Goal: Task Accomplishment & Management: Manage account settings

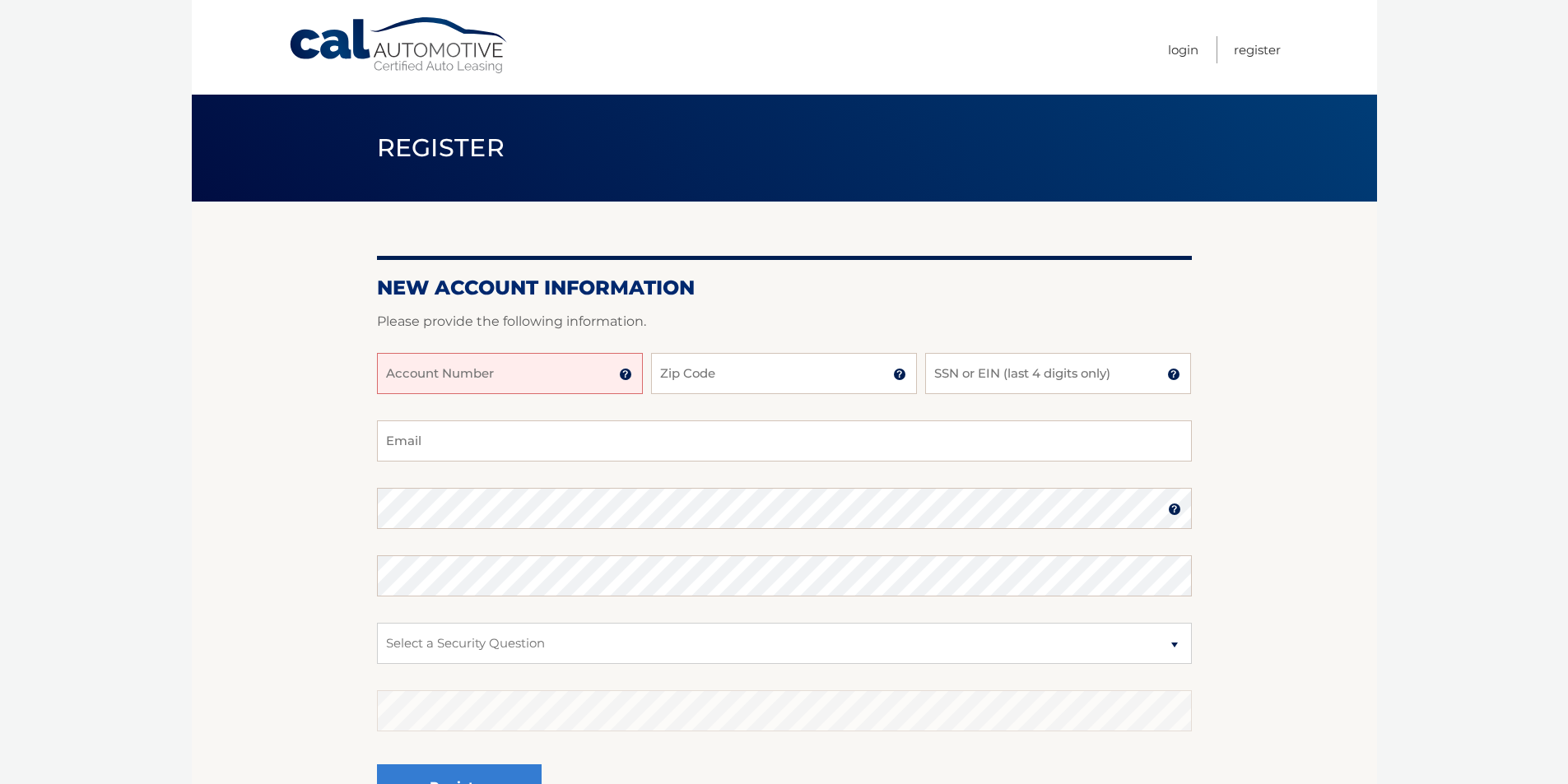
click at [553, 374] on input "Account Number" at bounding box center [510, 373] width 266 height 41
type input "44455992997"
click at [684, 381] on input "Zip Code" at bounding box center [784, 373] width 266 height 41
type input "33073"
type input "VALENZUELAFJAVIER19@GMAIL.COM"
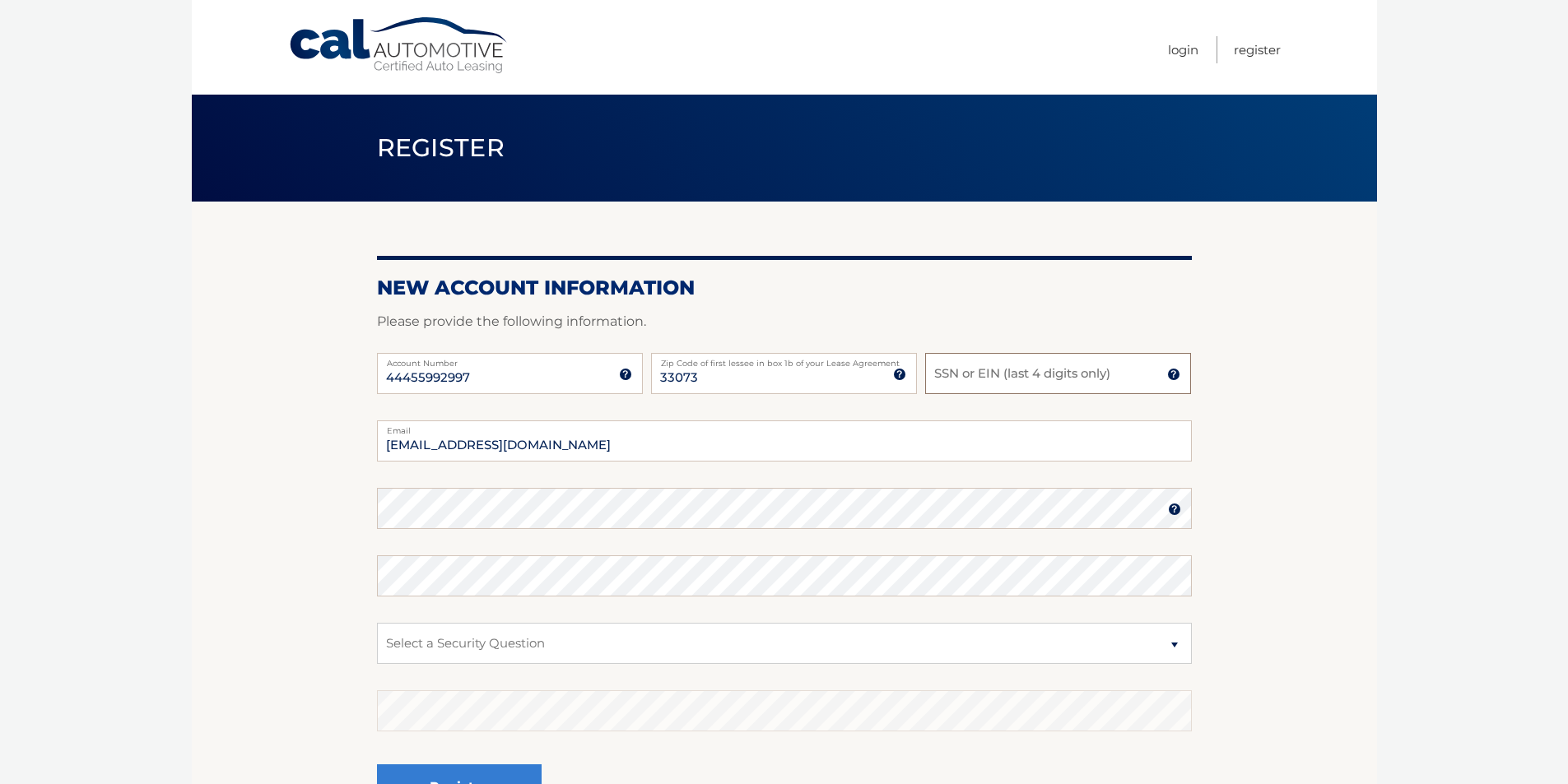
click at [982, 371] on input "SSN or EIN (last 4 digits only)" at bounding box center [1058, 373] width 266 height 41
type input "9536"
click at [587, 645] on select "Select a Security Question What was the name of your elementary school? What is…" at bounding box center [784, 643] width 815 height 41
select select "1"
click at [377, 622] on select "Select a Security Question What was the name of your elementary school? What is…" at bounding box center [784, 643] width 815 height 41
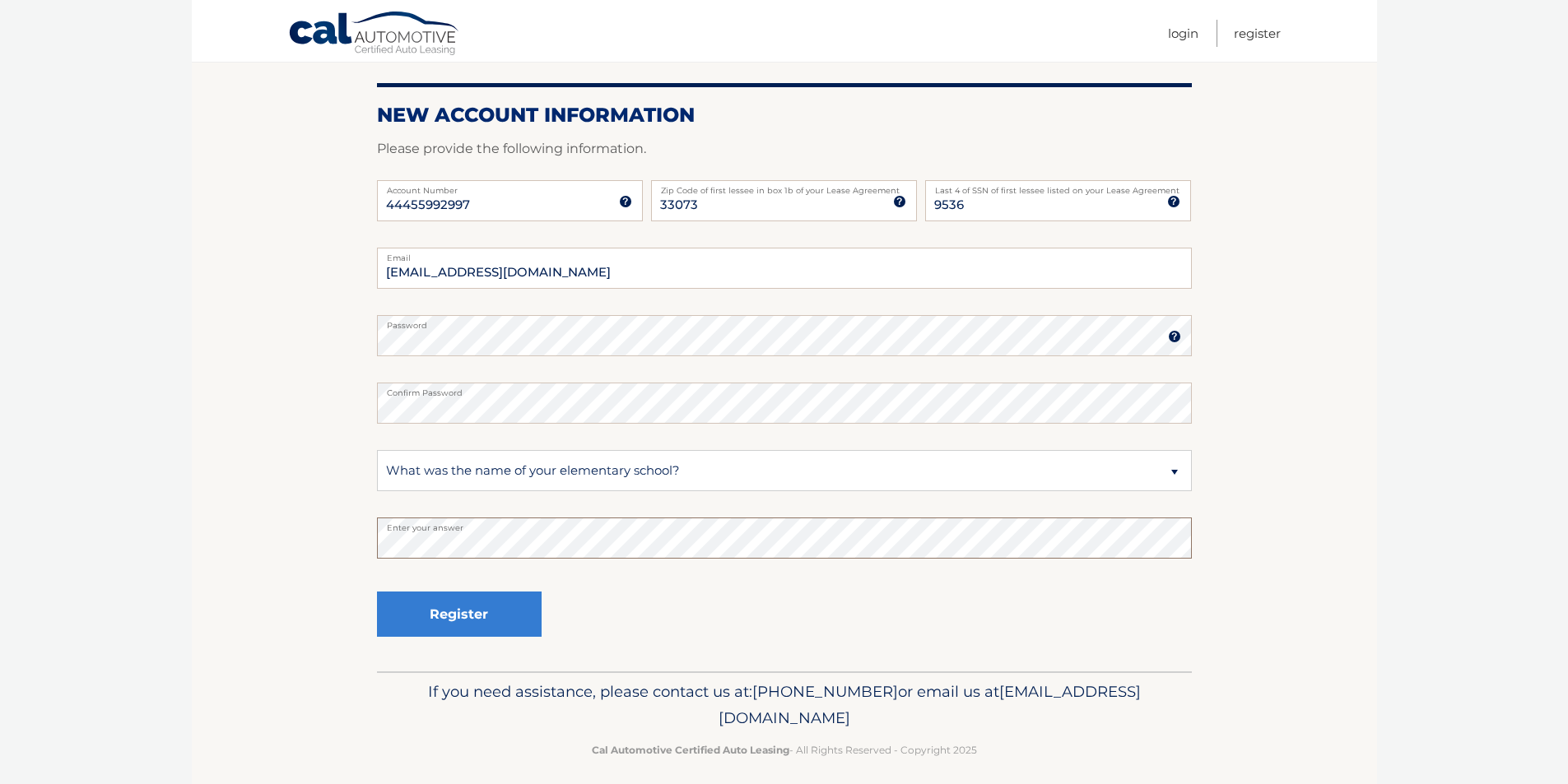
scroll to position [185, 0]
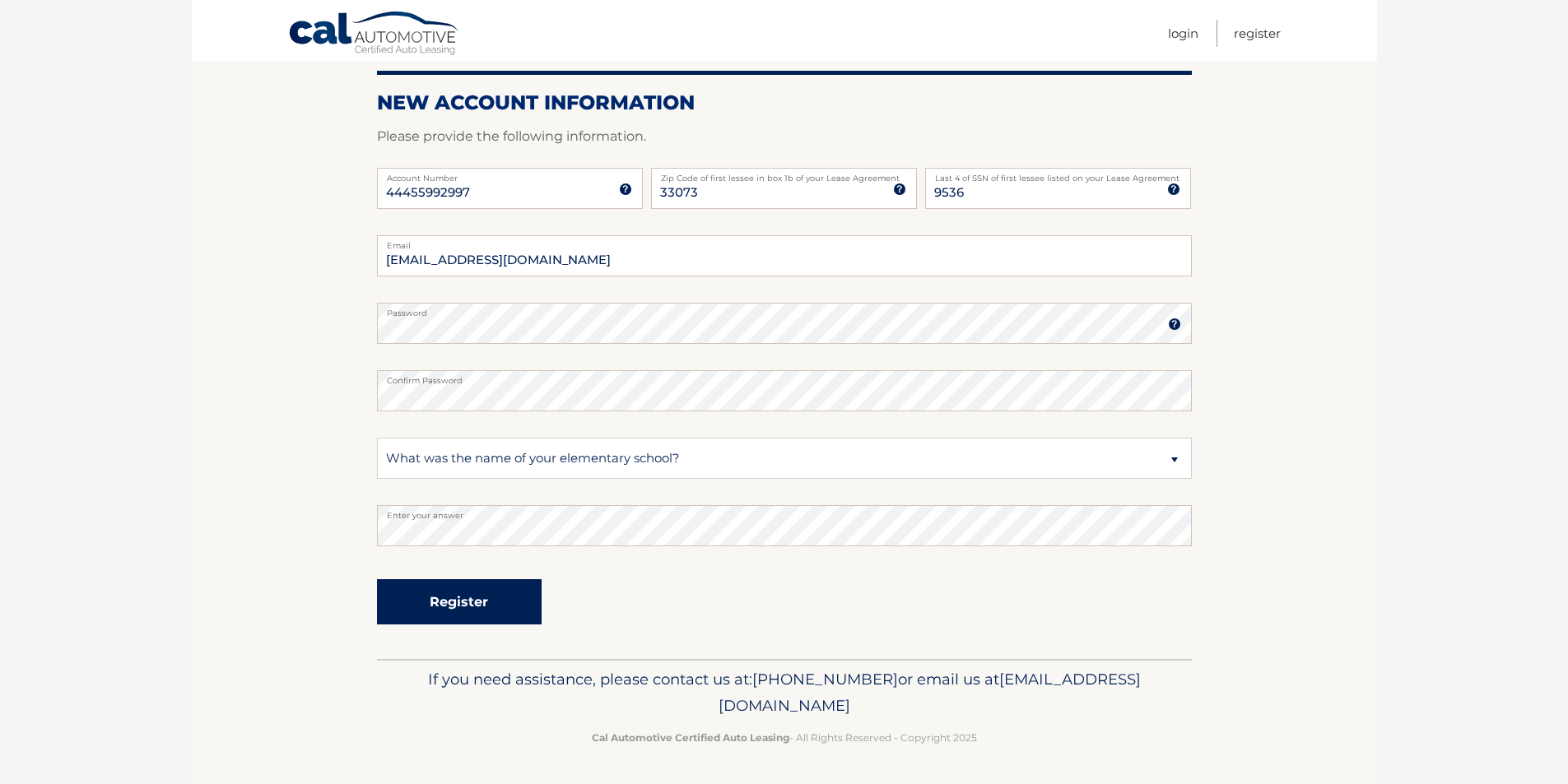
click at [500, 610] on button "Register" at bounding box center [459, 602] width 165 height 46
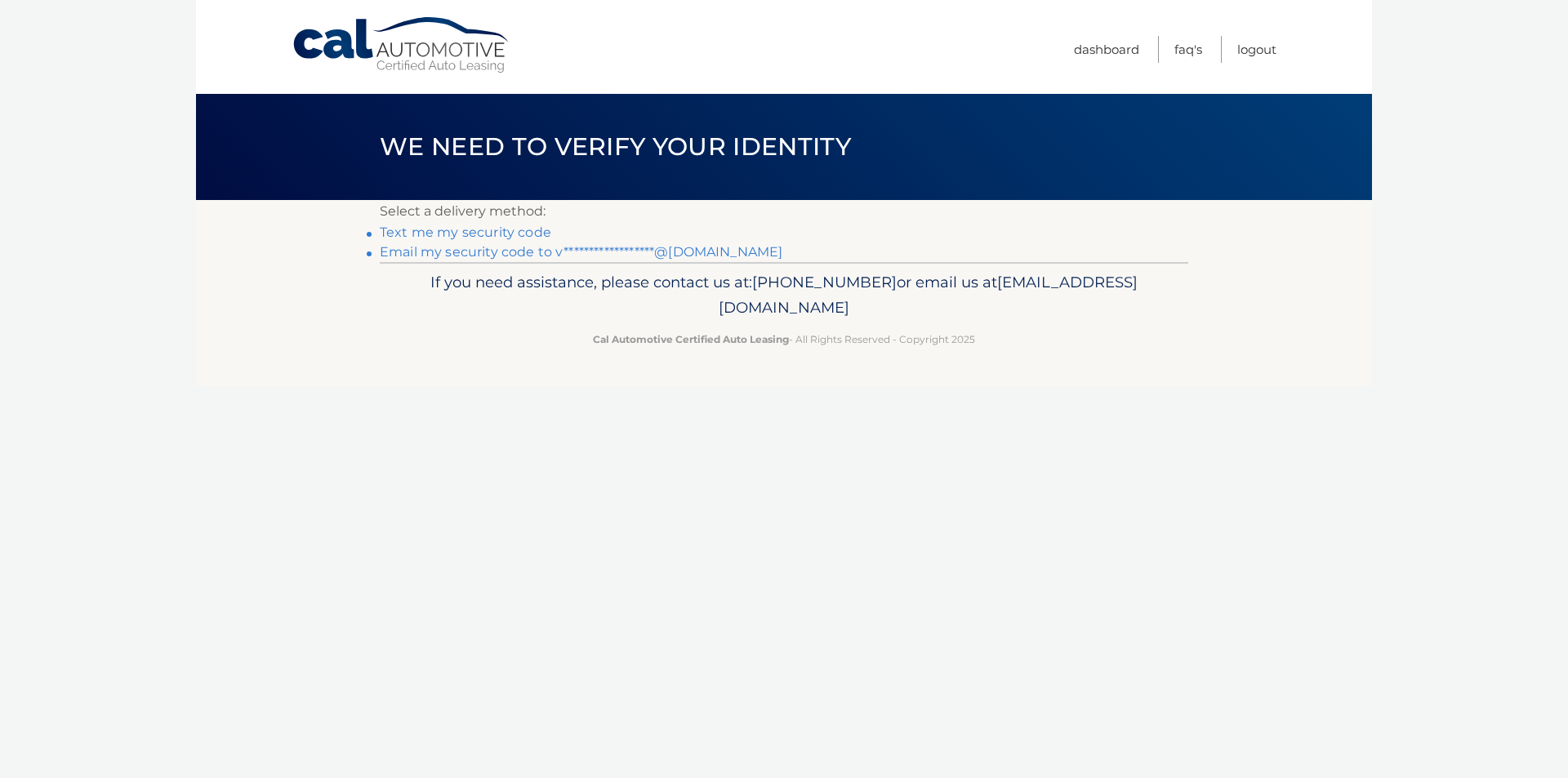
click at [472, 234] on link "Text me my security code" at bounding box center [465, 232] width 171 height 15
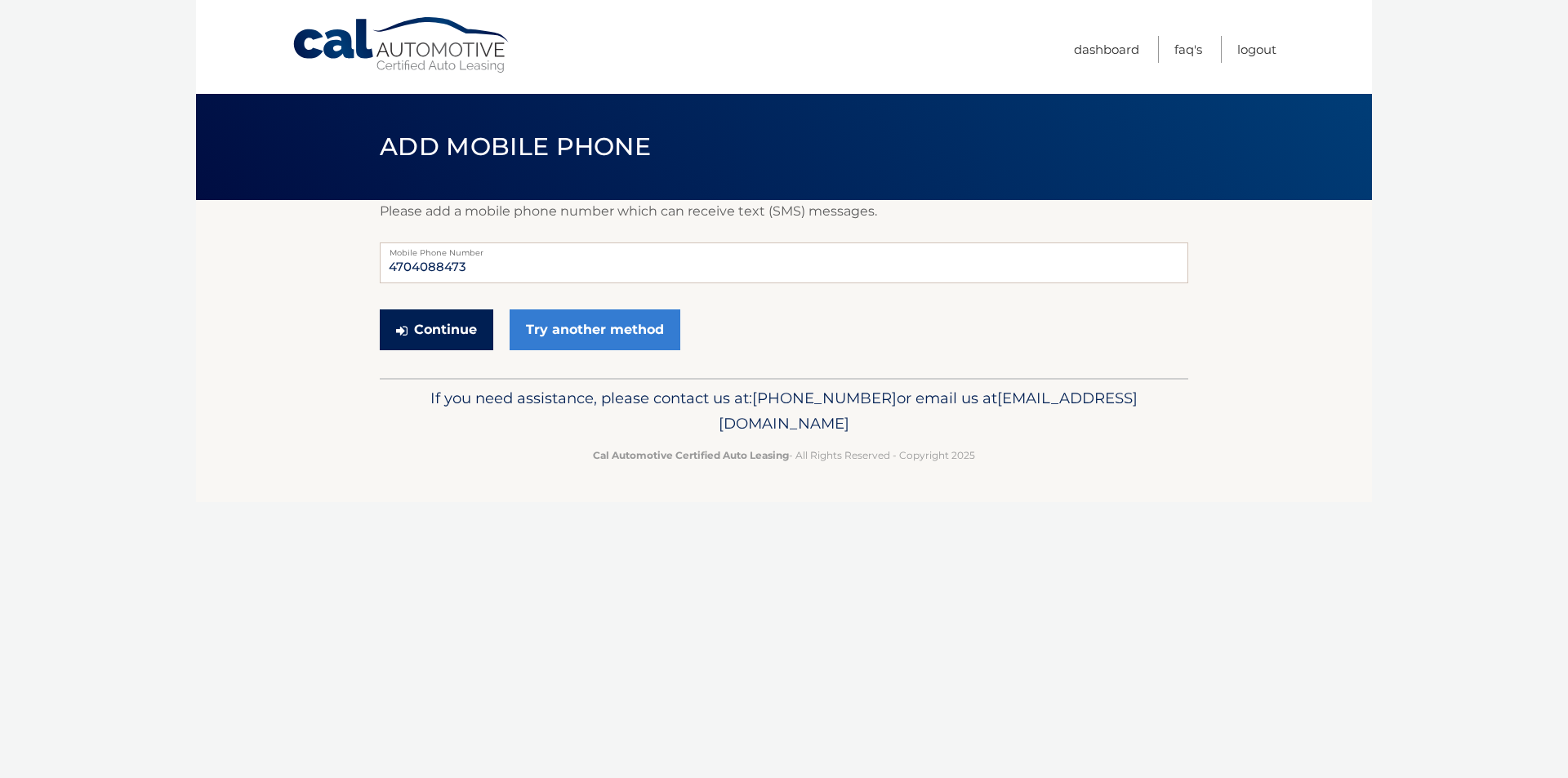
click at [458, 328] on button "Continue" at bounding box center [436, 330] width 113 height 41
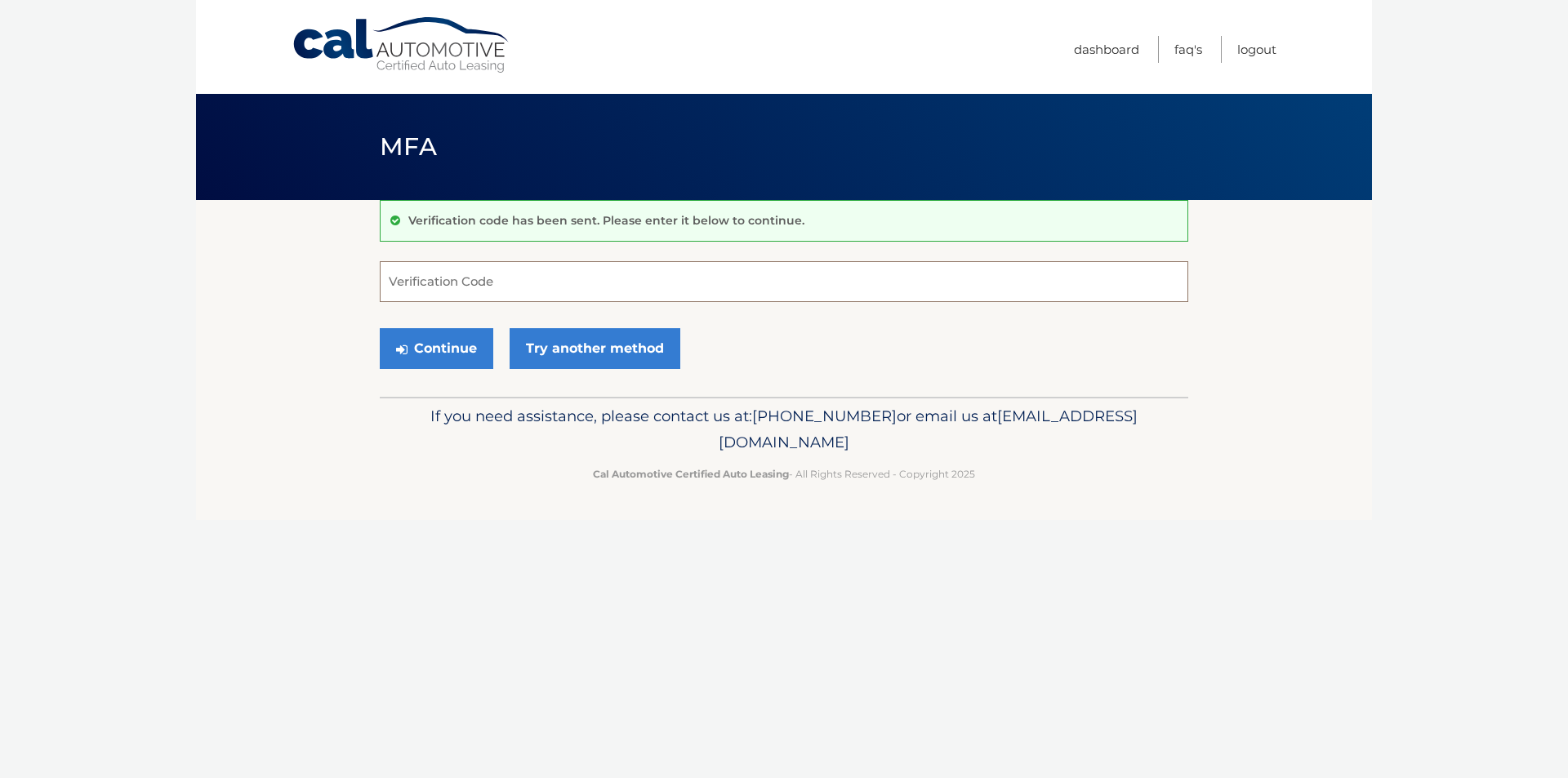
click at [472, 274] on input "Verification Code" at bounding box center [783, 281] width 808 height 41
type input "697373"
click at [442, 348] on button "Continue" at bounding box center [436, 348] width 113 height 41
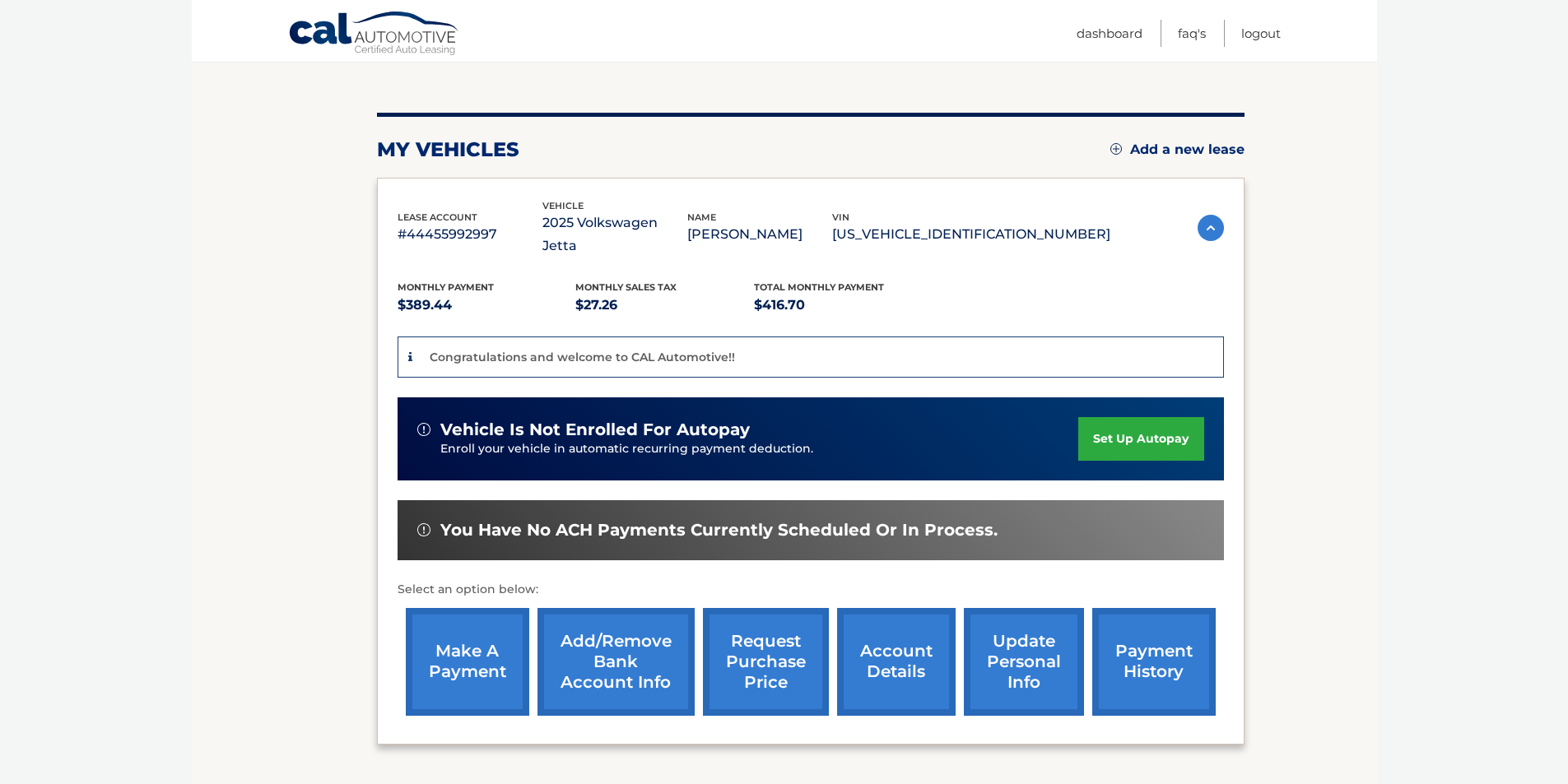
scroll to position [165, 0]
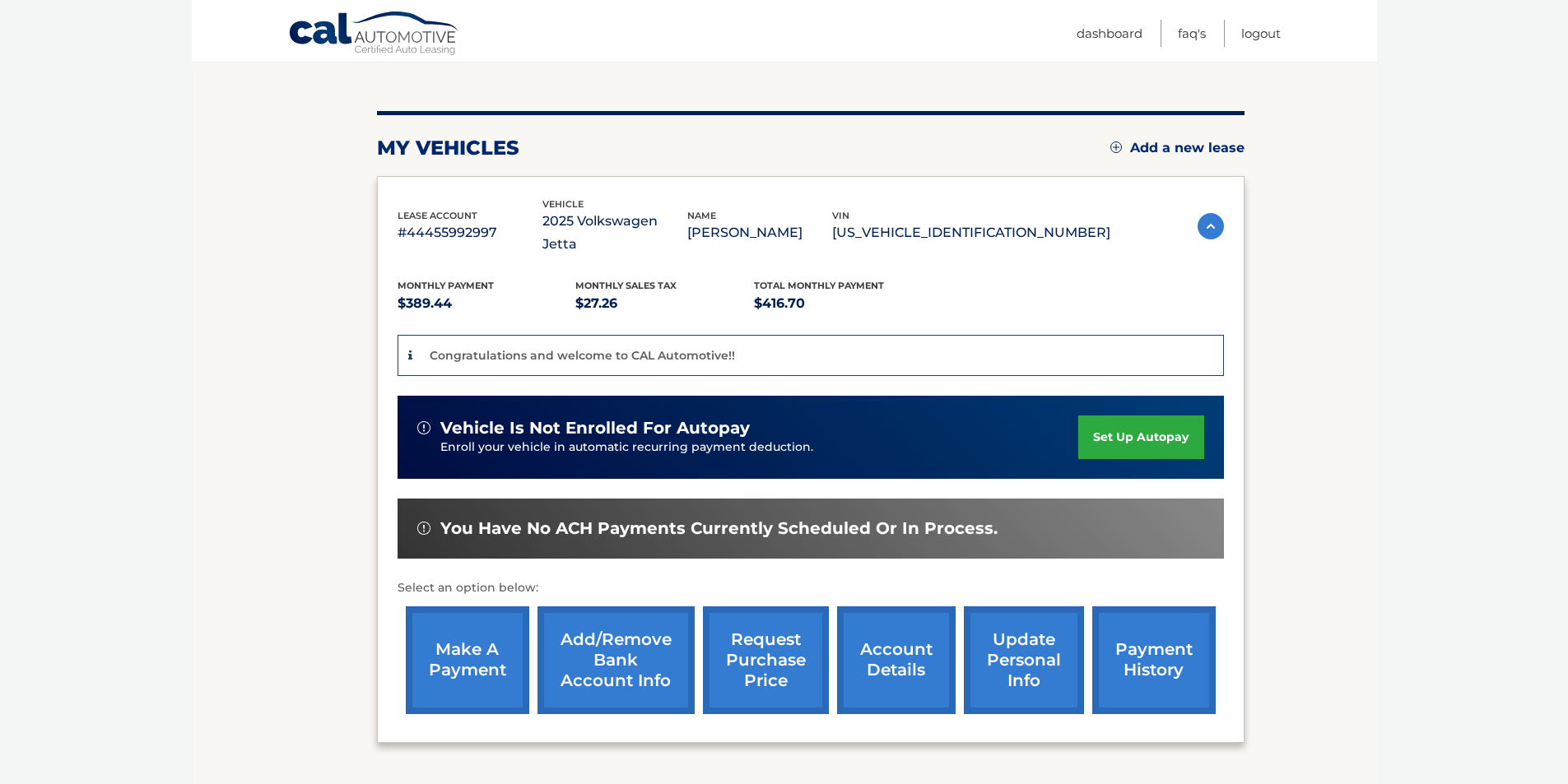
click at [1124, 419] on link "set up autopay" at bounding box center [1141, 437] width 125 height 44
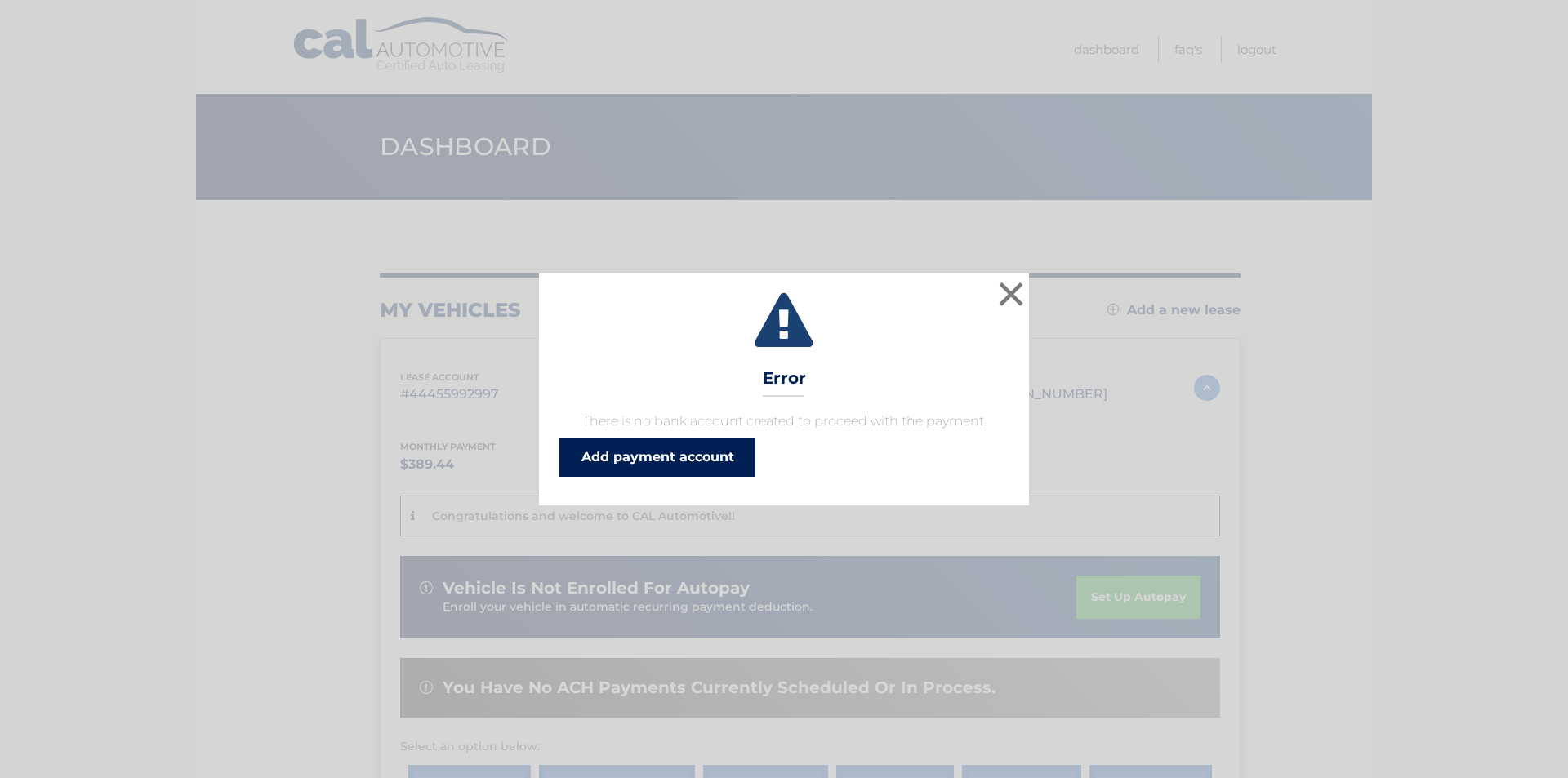
click at [697, 450] on link "Add payment account" at bounding box center [656, 457] width 196 height 39
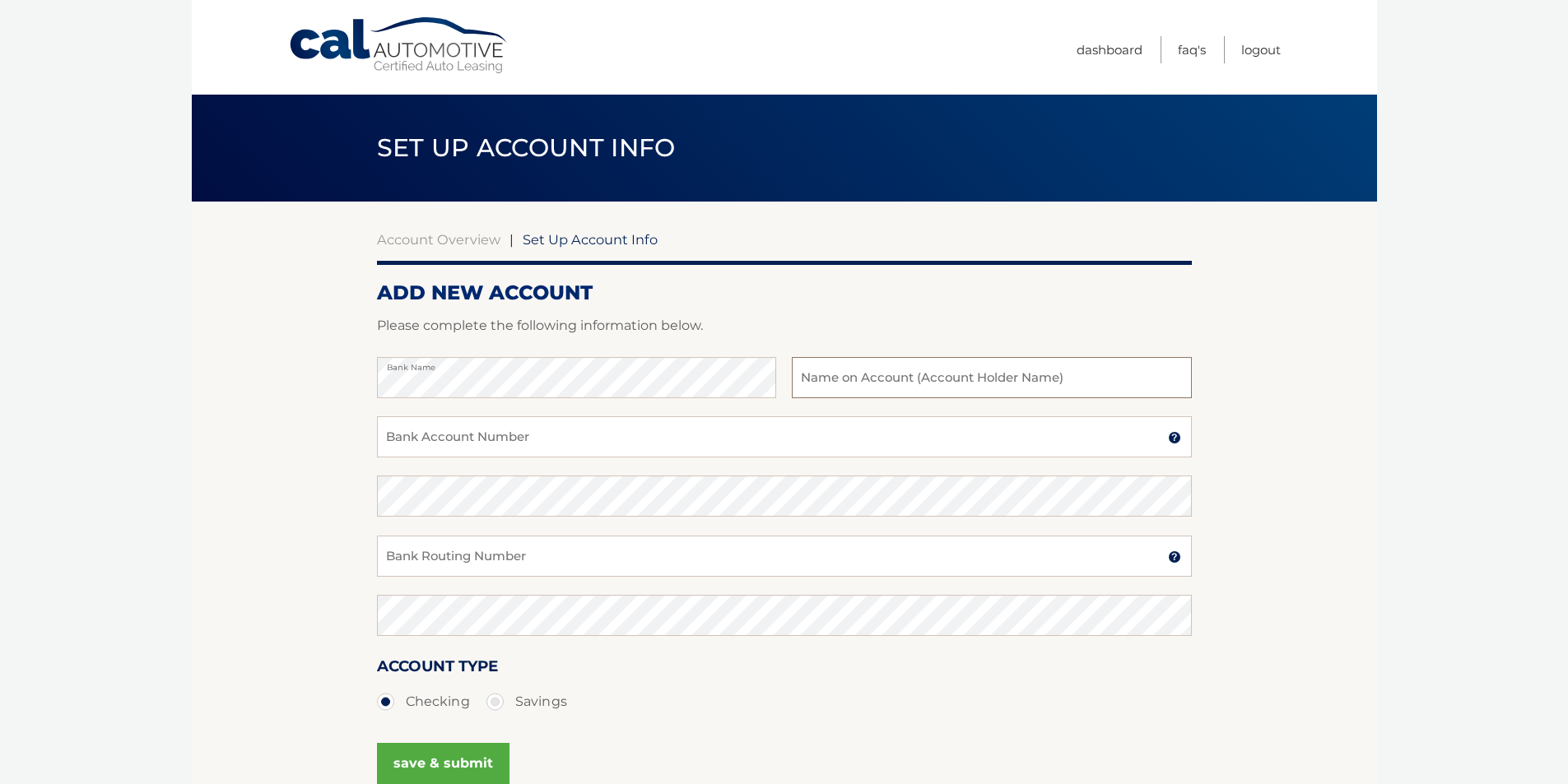
click at [855, 385] on input "text" at bounding box center [992, 377] width 399 height 41
type input "FRANCISCO J VALENZUELA"
click at [784, 430] on input "Bank Account Number" at bounding box center [784, 436] width 815 height 41
type input "137081227"
click at [614, 555] on input "Bank Routing Number" at bounding box center [784, 556] width 815 height 41
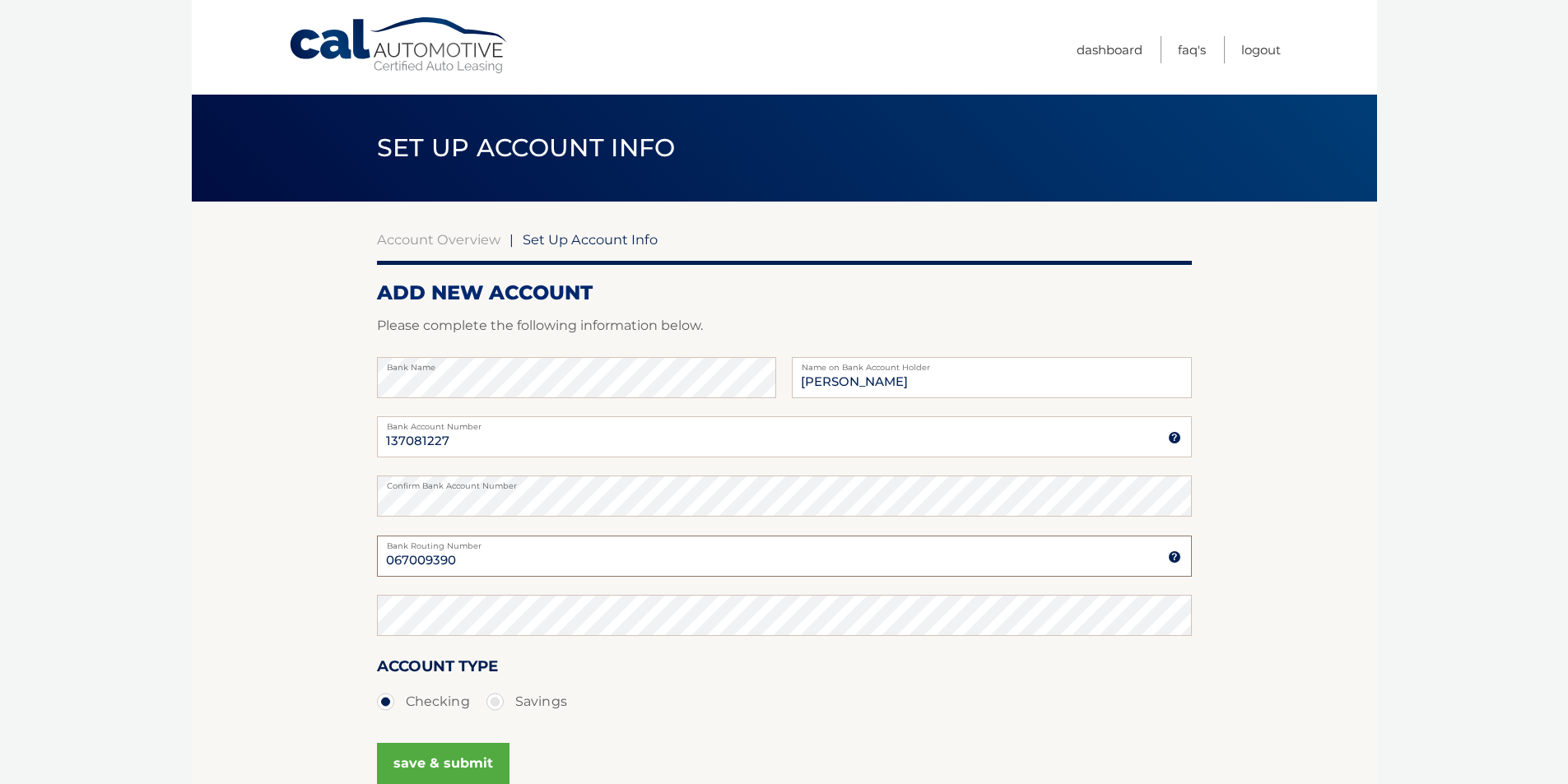
type input "067009390"
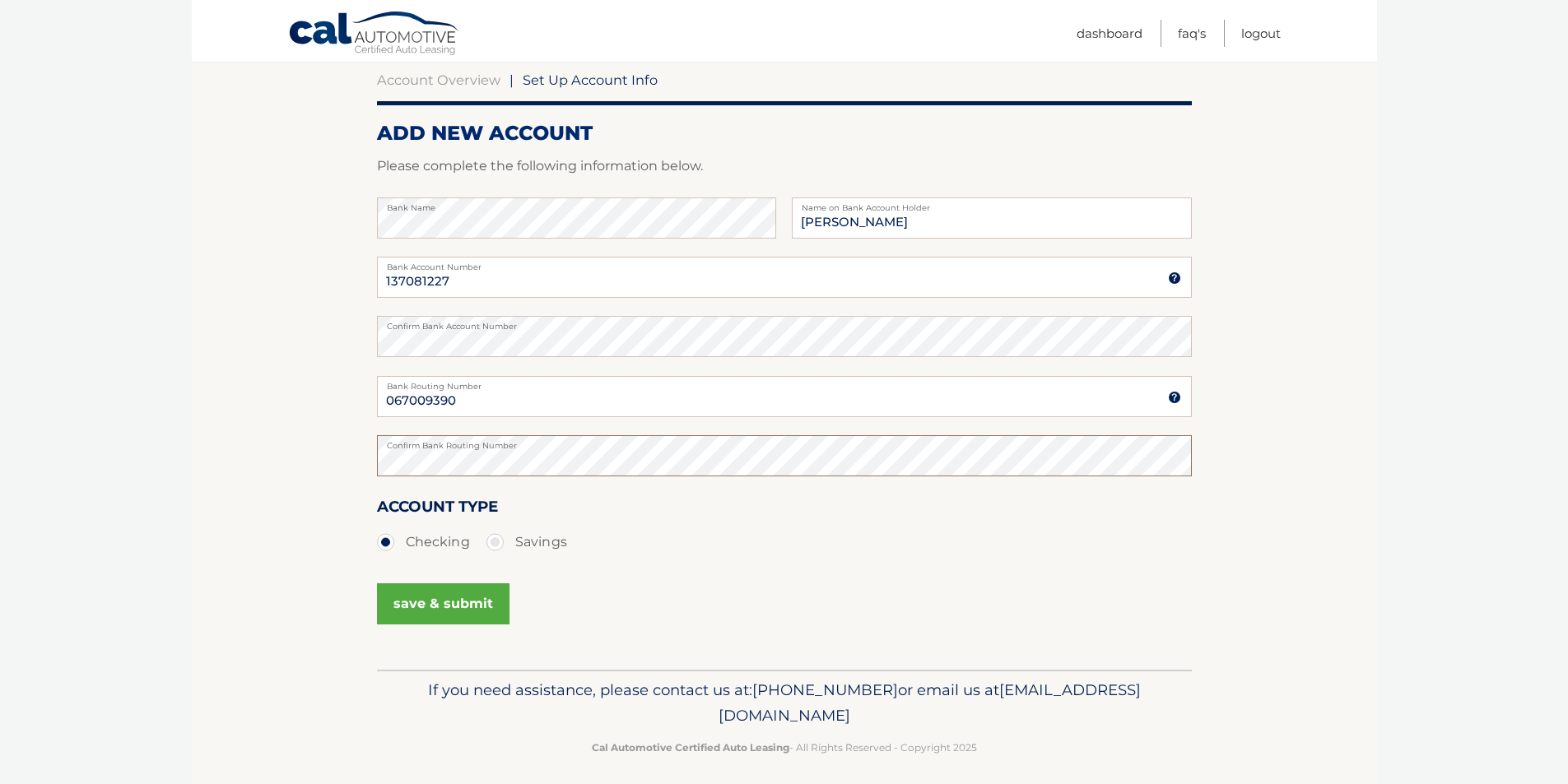
scroll to position [170, 0]
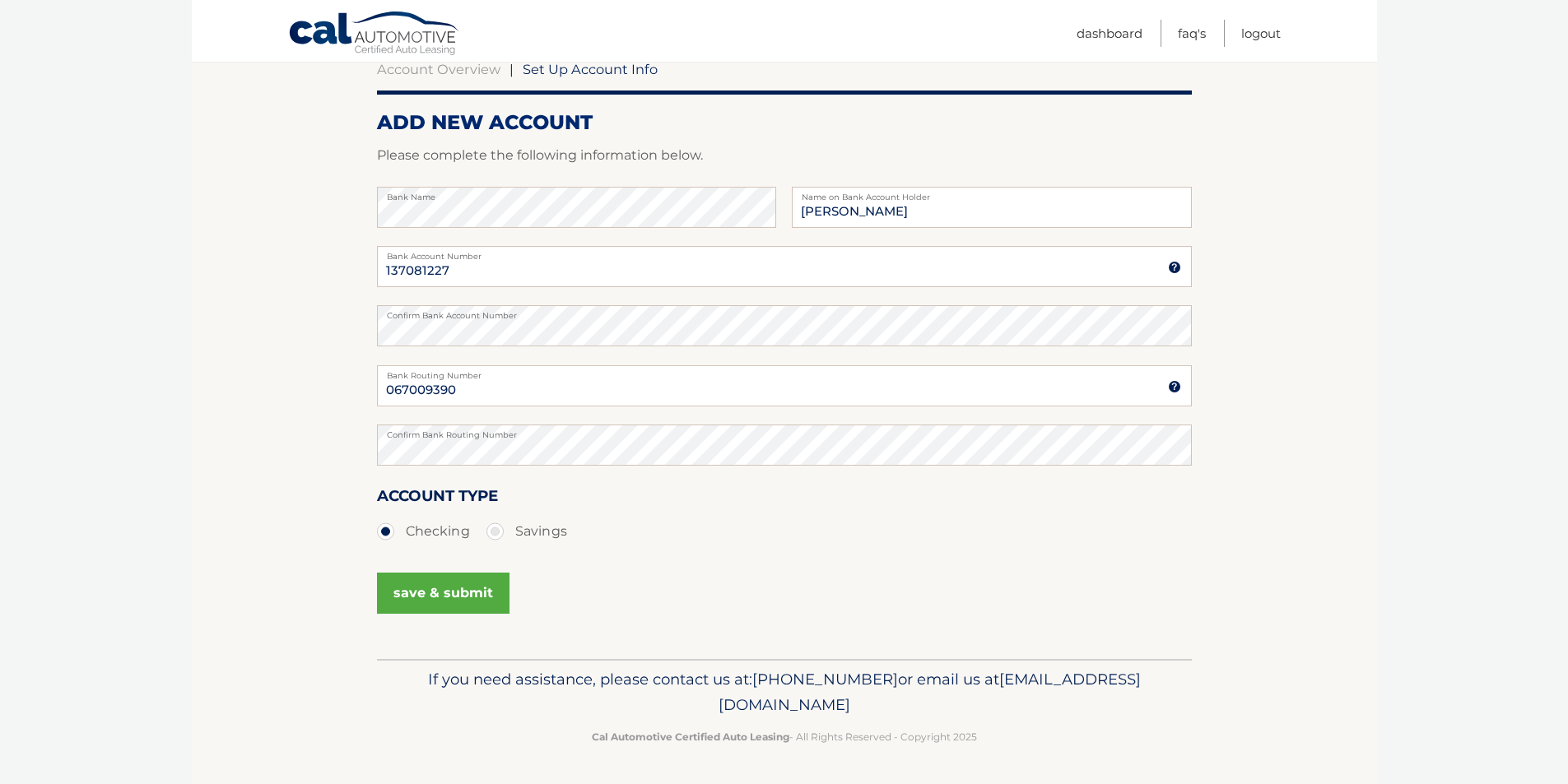
click at [479, 597] on button "save & submit" at bounding box center [443, 593] width 133 height 41
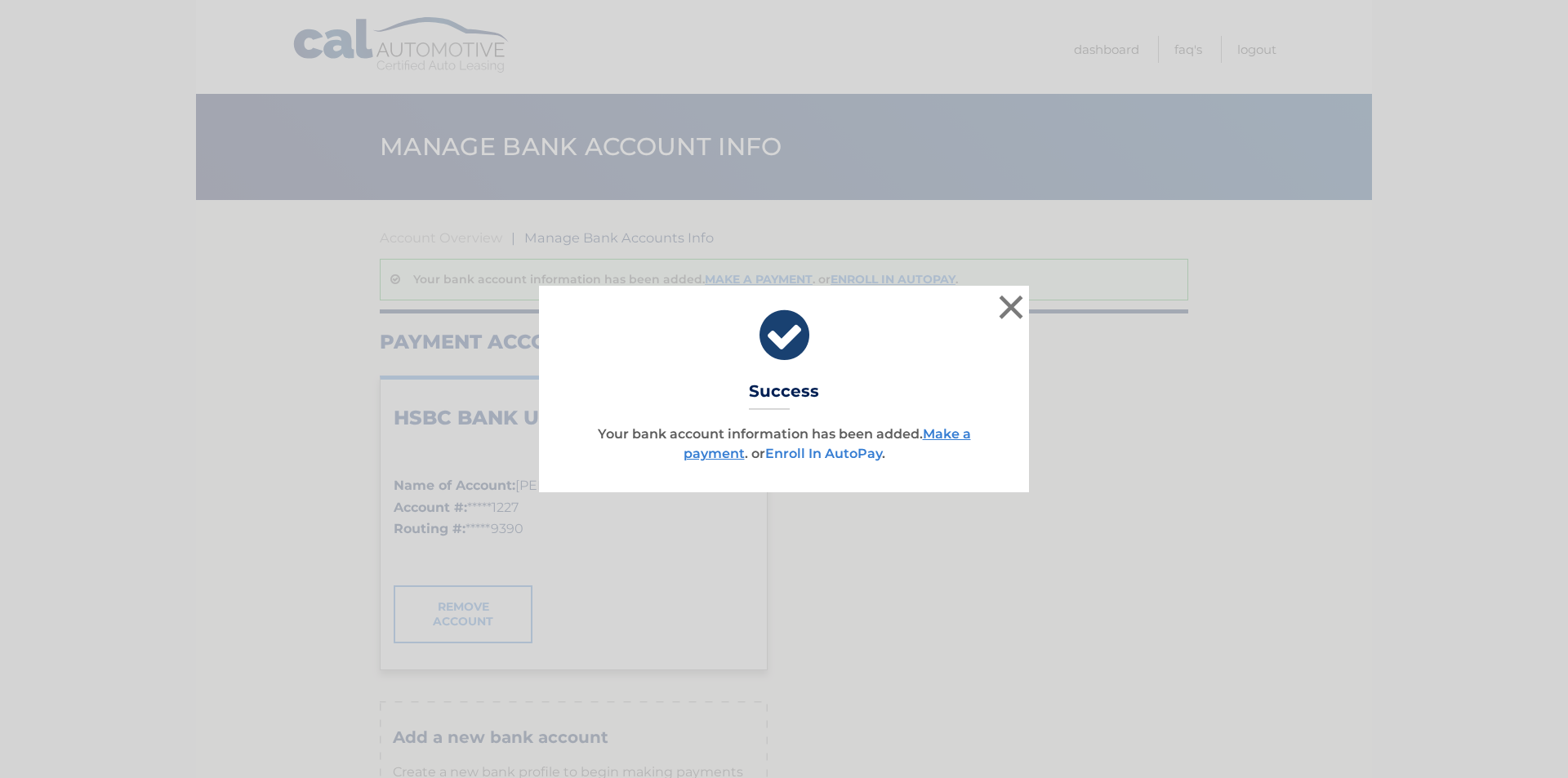
click at [812, 455] on link "Enroll In AutoPay" at bounding box center [823, 453] width 117 height 15
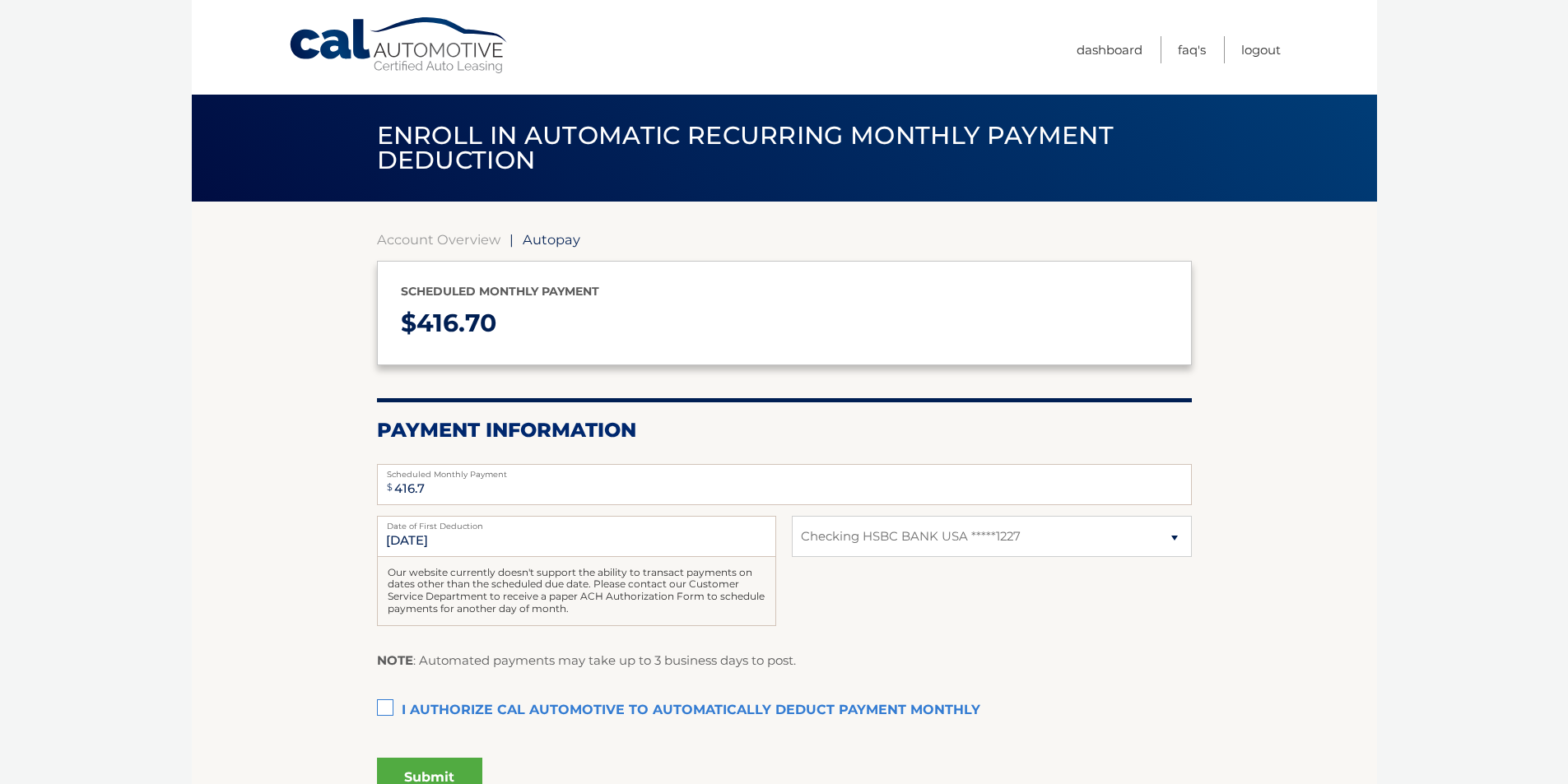
select select "NWFlZDIwNzEtYzhiMy00OWU3LTg5ZTgtY2M0YTY2MjU2ZmUy"
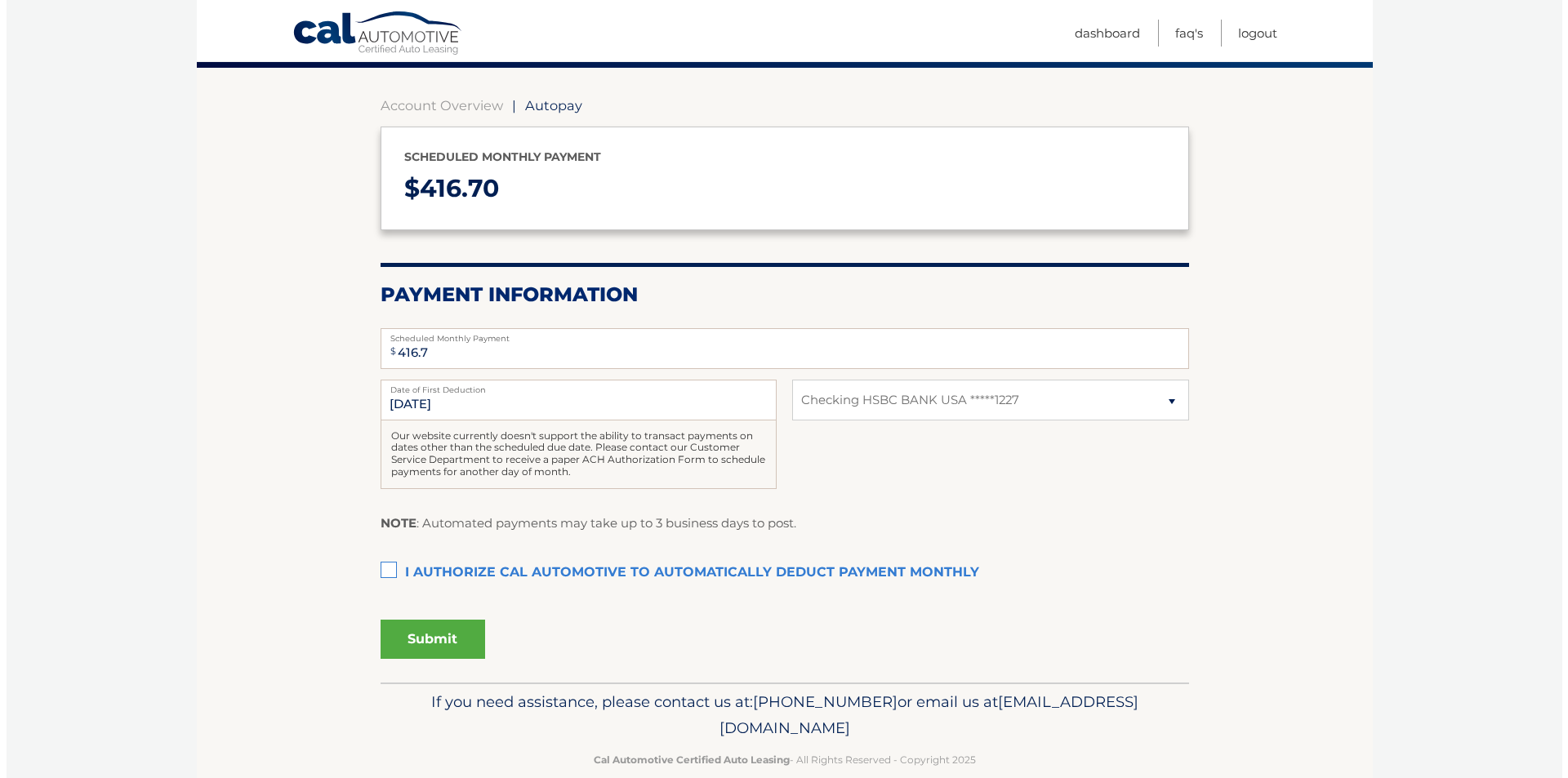
scroll to position [160, 0]
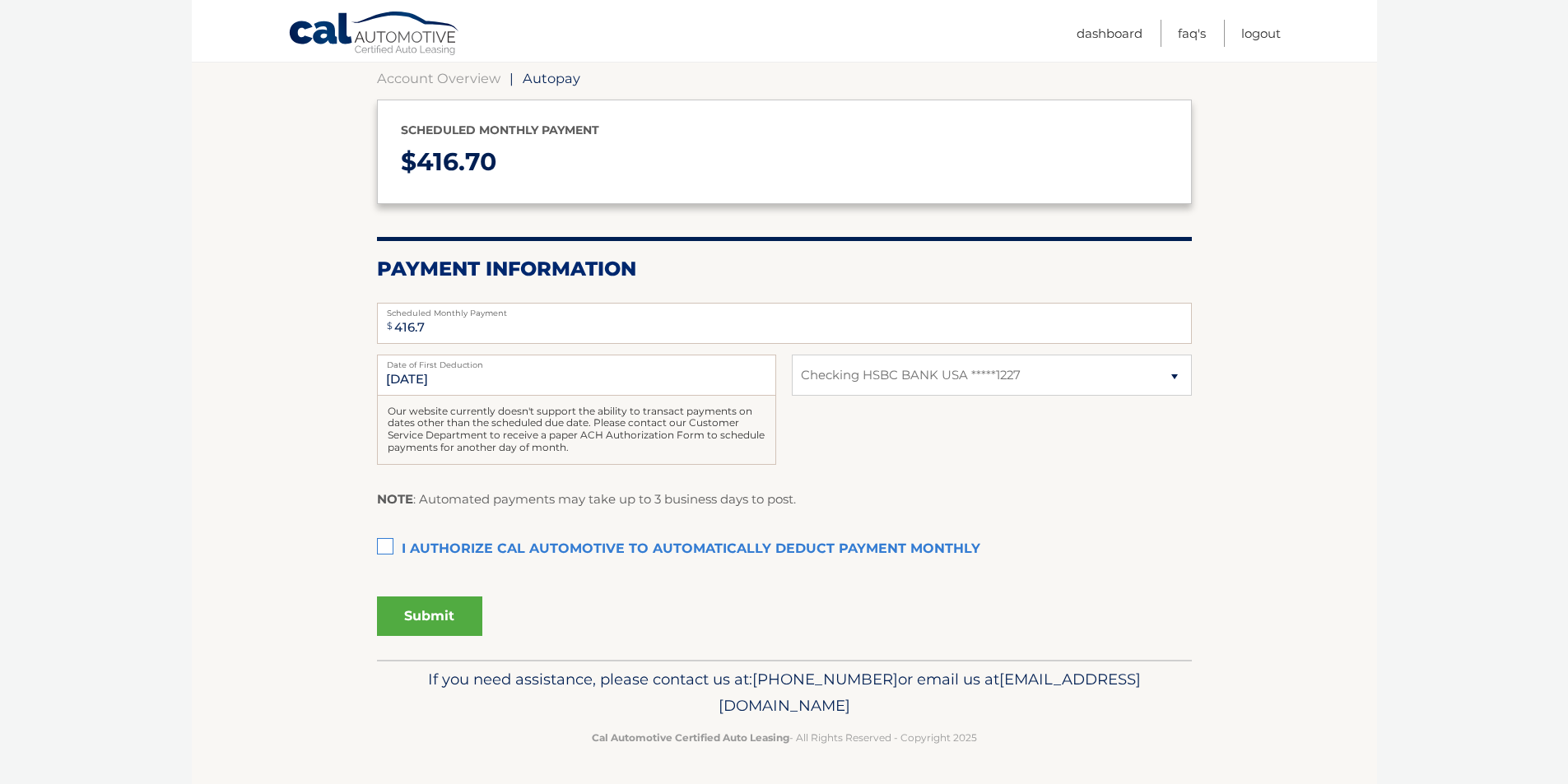
click at [388, 546] on label "I authorize cal automotive to automatically deduct payment monthly This checkbo…" at bounding box center [784, 549] width 815 height 33
click at [0, 0] on input "I authorize cal automotive to automatically deduct payment monthly This checkbo…" at bounding box center [0, 0] width 0 height 0
click at [413, 619] on button "Submit" at bounding box center [430, 616] width 106 height 40
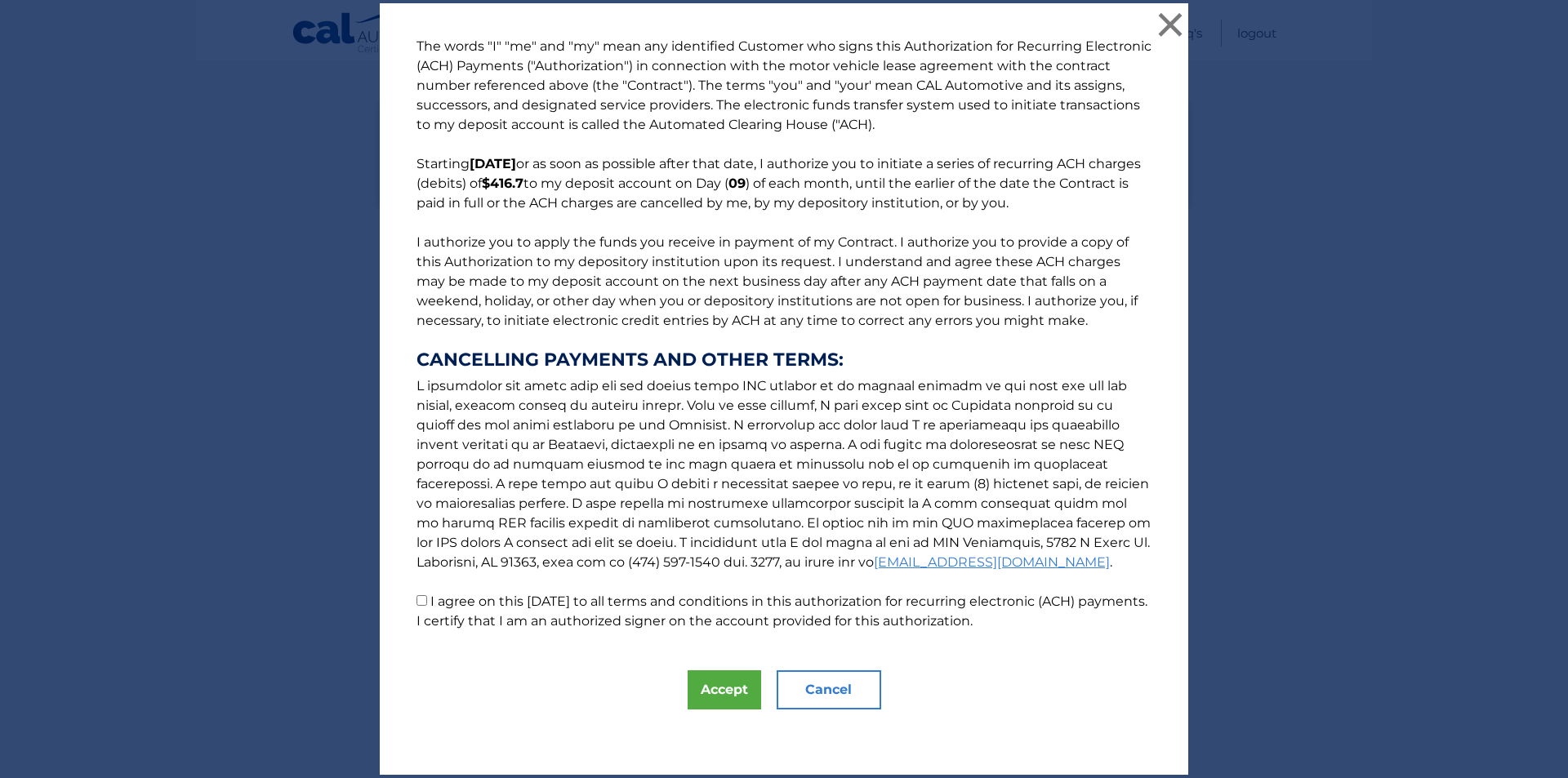
click at [416, 601] on input "I agree on this [DATE] to all terms and conditions in this authorization for re…" at bounding box center [421, 600] width 11 height 11
checkbox input "true"
click at [711, 697] on button "Accept" at bounding box center [724, 690] width 74 height 39
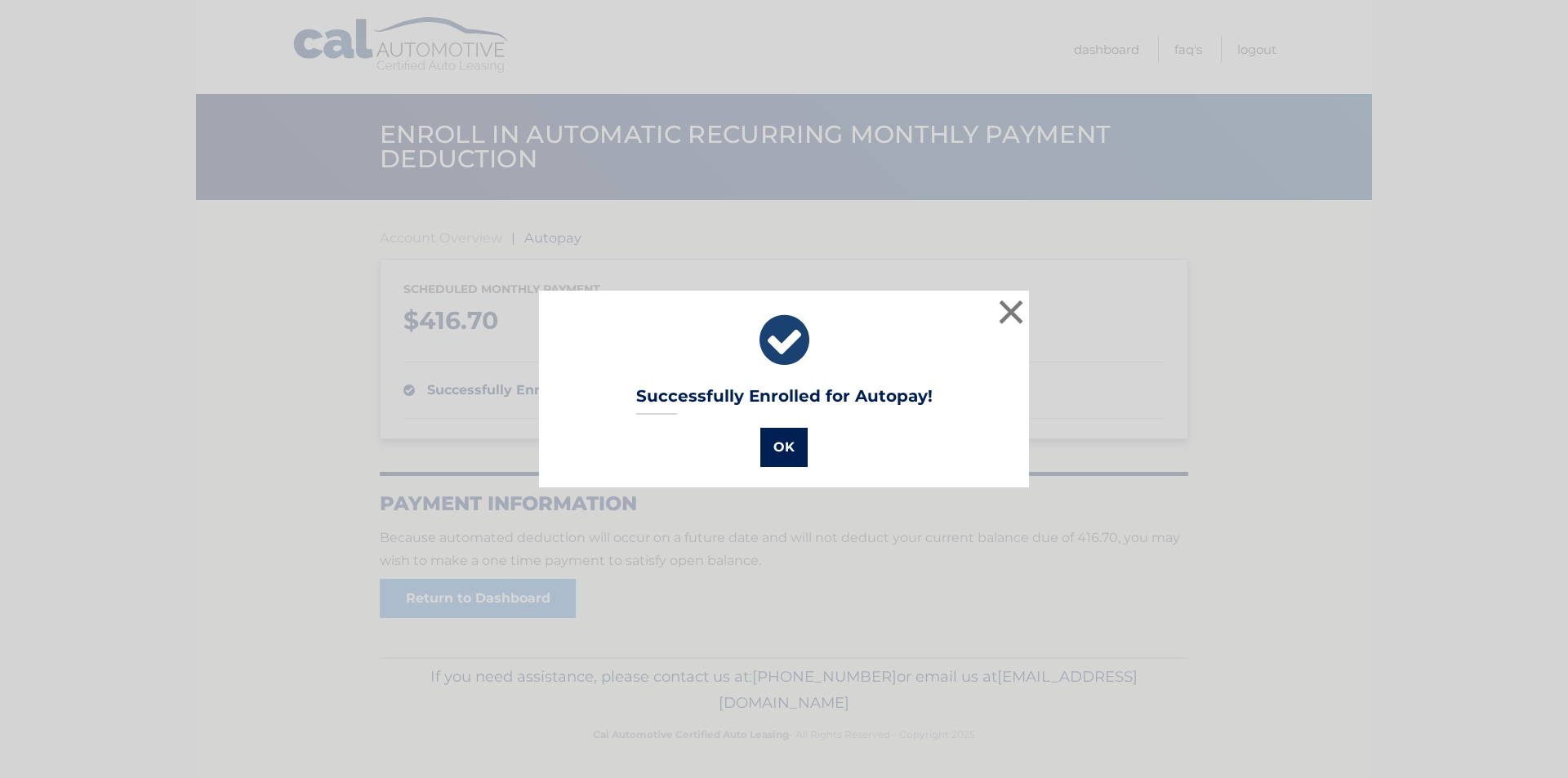
click at [765, 452] on button "OK" at bounding box center [784, 447] width 47 height 39
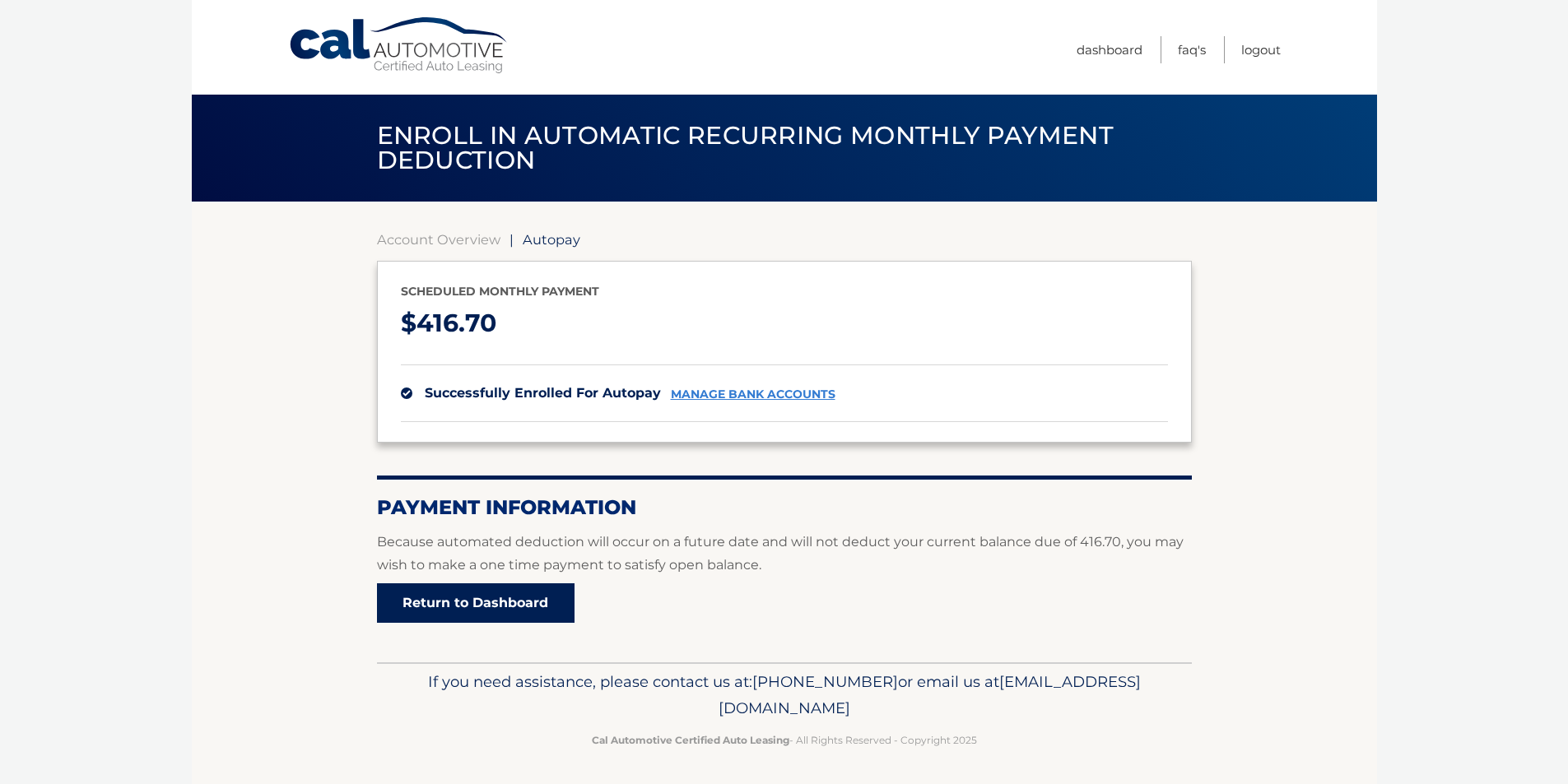
click at [503, 599] on link "Return to Dashboard" at bounding box center [476, 603] width 197 height 40
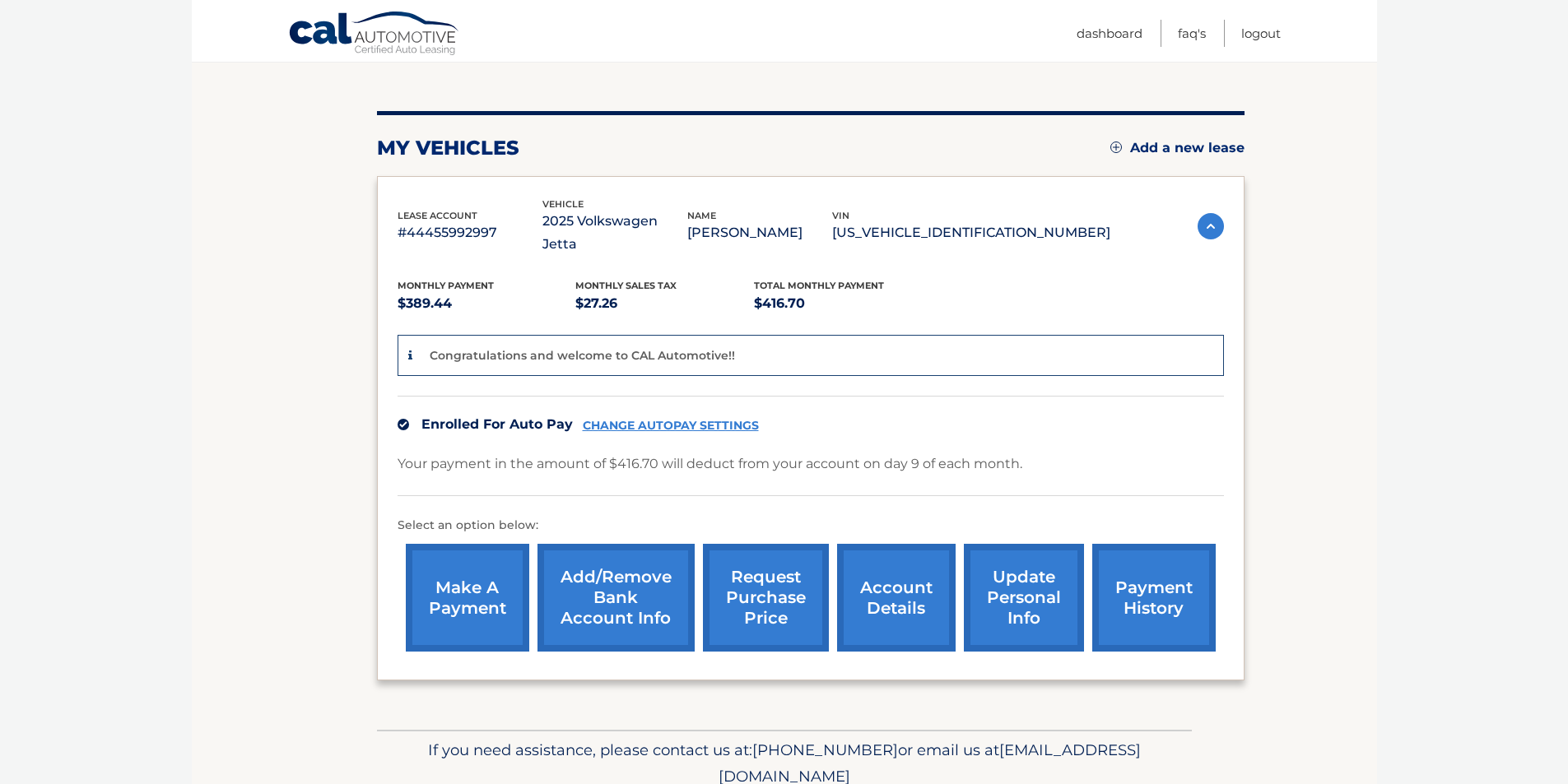
scroll to position [212, 0]
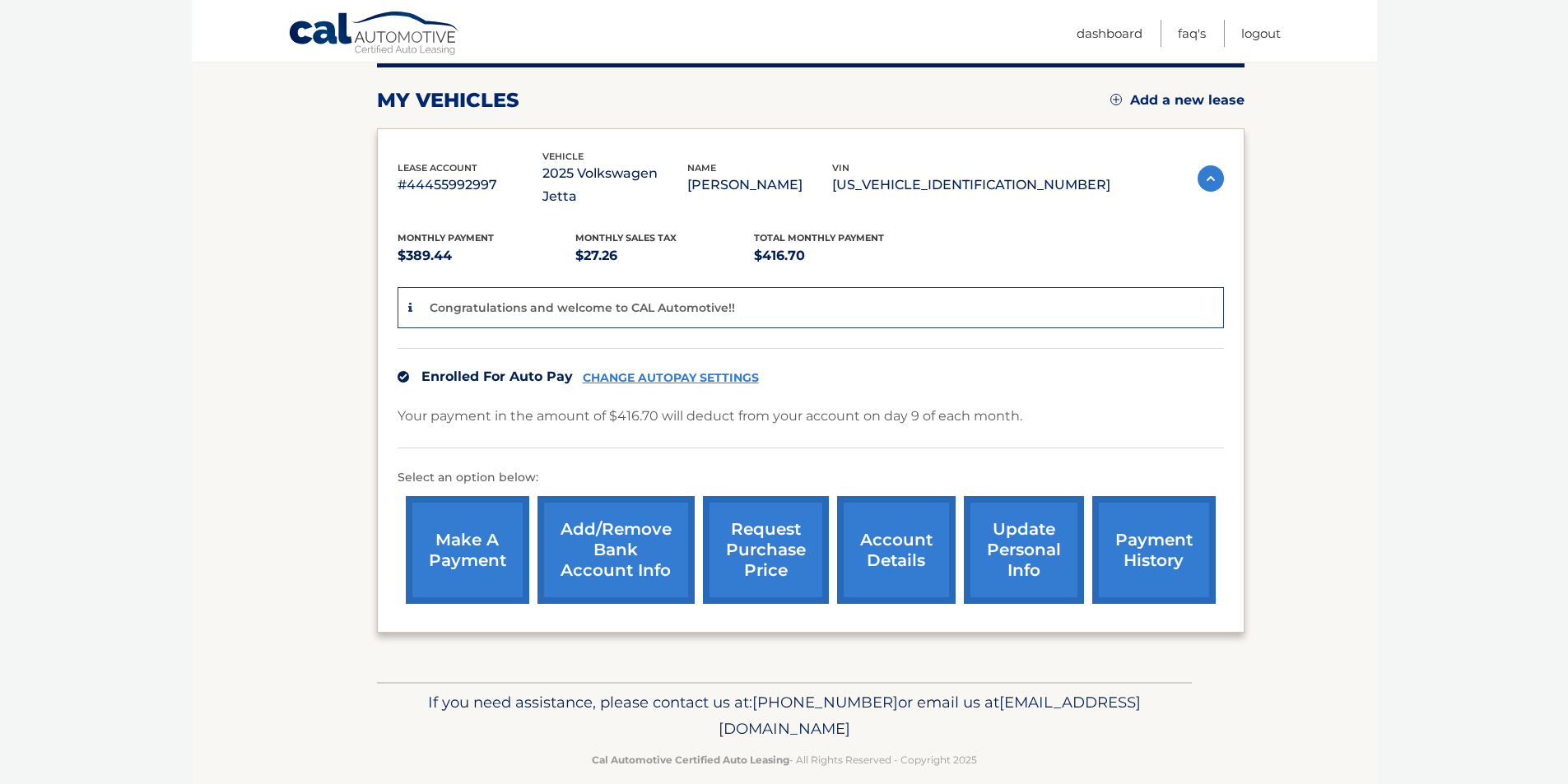
click at [1028, 534] on link "update personal info" at bounding box center [1024, 550] width 120 height 107
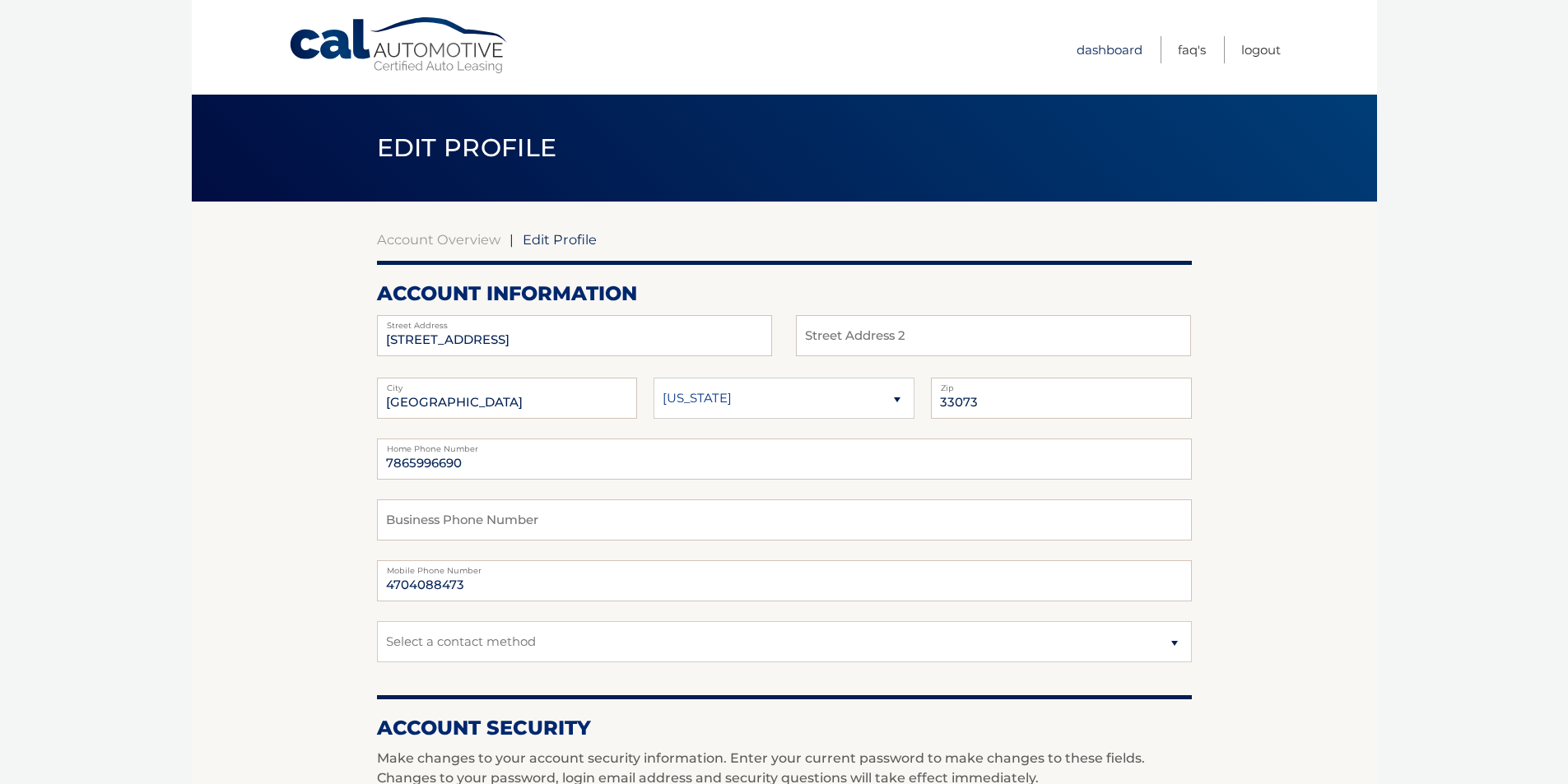
click at [1103, 54] on link "Dashboard" at bounding box center [1109, 50] width 66 height 27
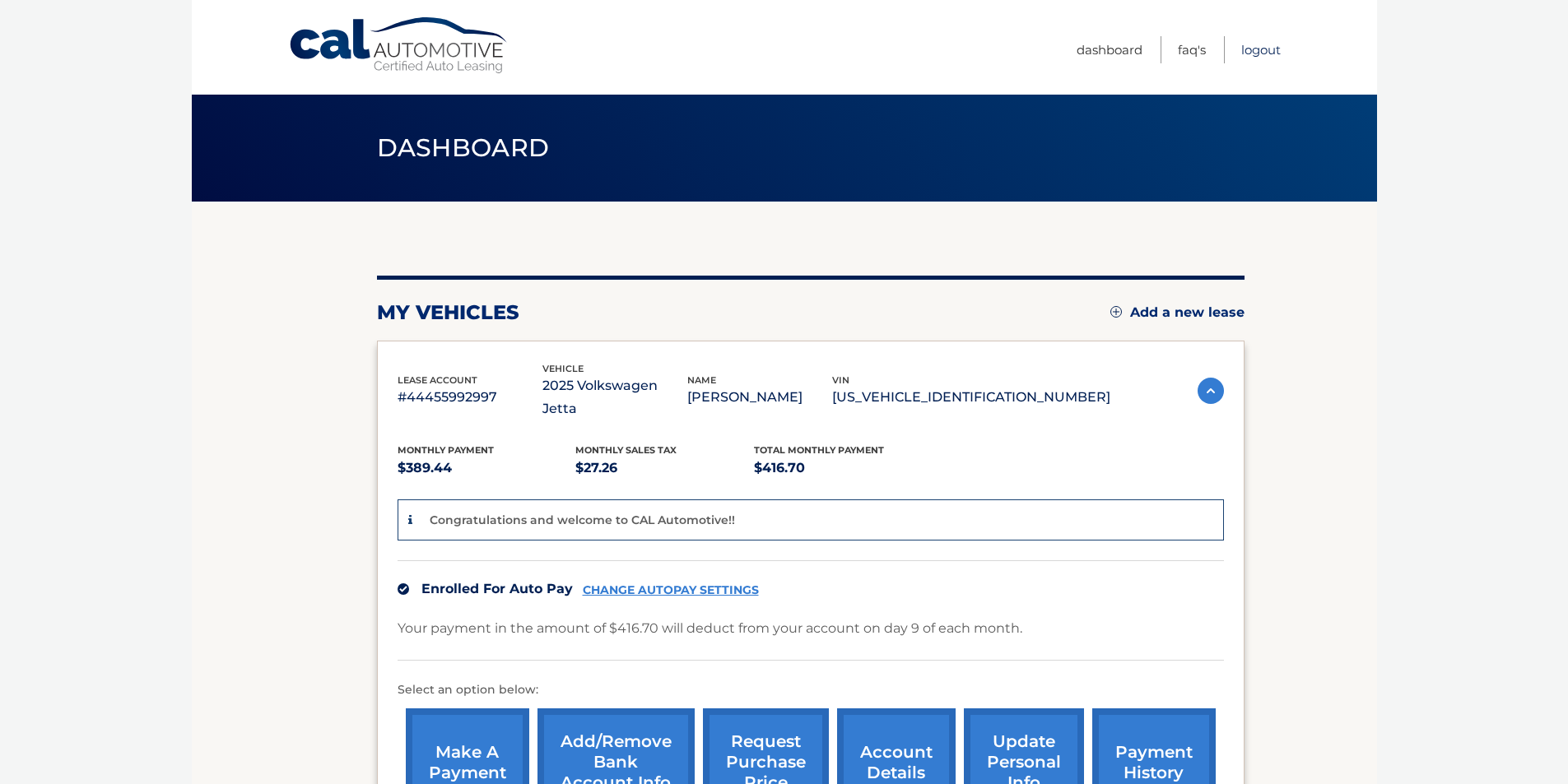
click at [1272, 49] on link "Logout" at bounding box center [1261, 50] width 40 height 27
